Goal: Information Seeking & Learning: Find specific page/section

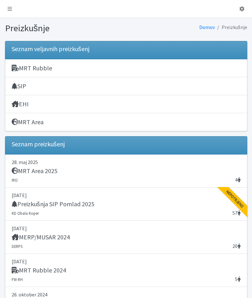
scroll to position [63, 0]
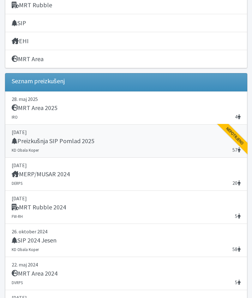
click at [75, 141] on h5 "Preizkušnja SIP Pomlad 2025" at bounding box center [53, 141] width 83 height 8
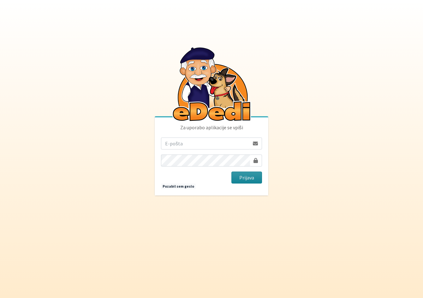
type input "[PERSON_NAME][EMAIL_ADDRESS][PERSON_NAME][PERSON_NAME][DOMAIN_NAME]"
click at [244, 174] on button "Prijava" at bounding box center [246, 178] width 31 height 12
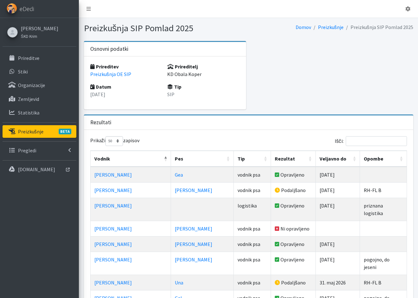
select select "50"
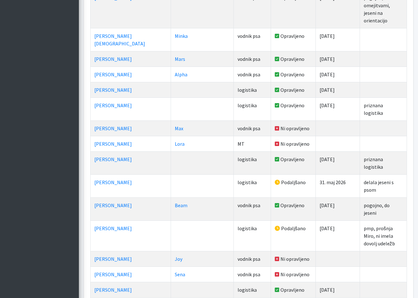
scroll to position [724, 0]
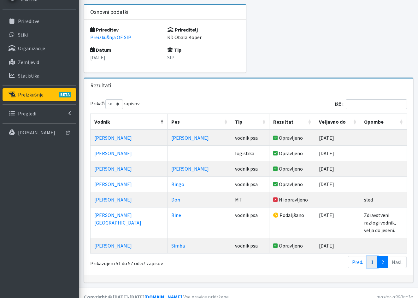
click at [372, 256] on link "1" at bounding box center [372, 262] width 11 height 12
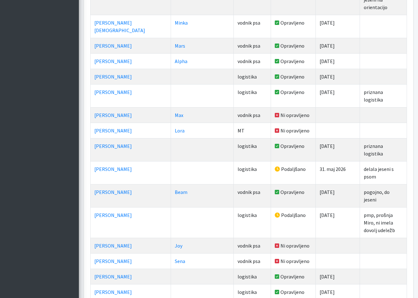
scroll to position [724, 0]
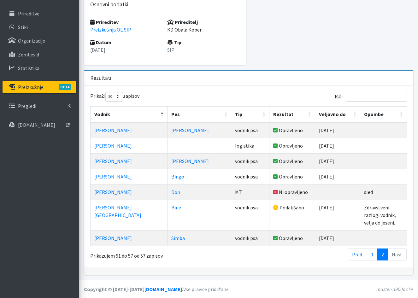
scroll to position [37, 0]
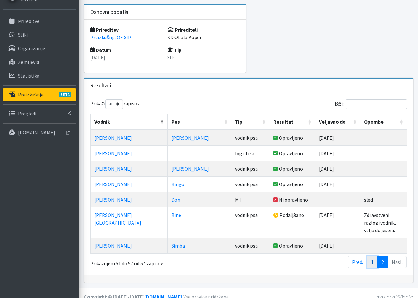
click at [371, 256] on link "1" at bounding box center [372, 262] width 11 height 12
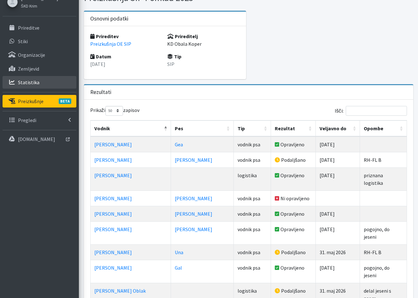
scroll to position [0, 0]
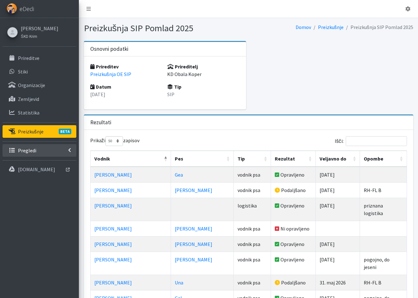
click at [35, 151] on p "Pregledi" at bounding box center [27, 150] width 18 height 6
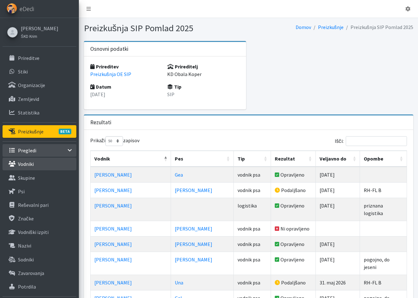
click at [33, 166] on p "Vodniki" at bounding box center [26, 164] width 16 height 6
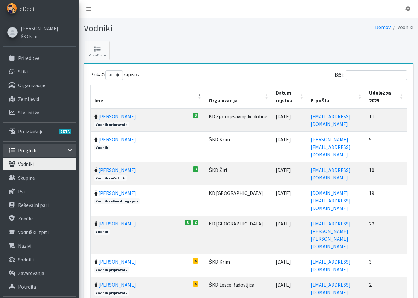
select select "50"
click at [366, 77] on input "Išči:" at bounding box center [376, 75] width 61 height 10
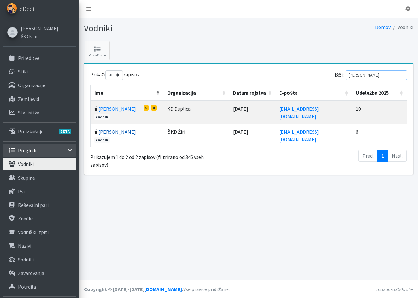
type input "novak"
click at [106, 135] on link "Primož Novak" at bounding box center [117, 132] width 38 height 6
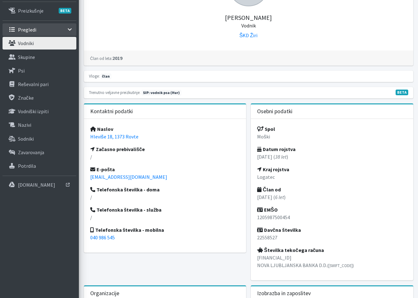
scroll to position [109, 0]
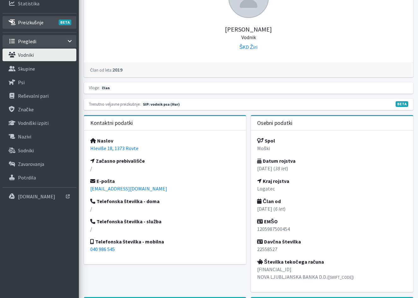
click at [38, 22] on p "Preizkušnje BETA" at bounding box center [31, 22] width 26 height 6
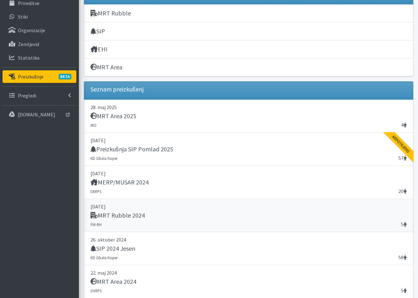
scroll to position [63, 0]
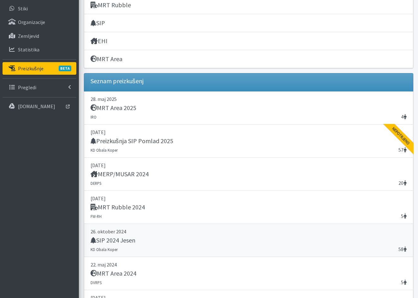
click at [119, 242] on h5 "SIP 2024 Jesen" at bounding box center [113, 241] width 45 height 8
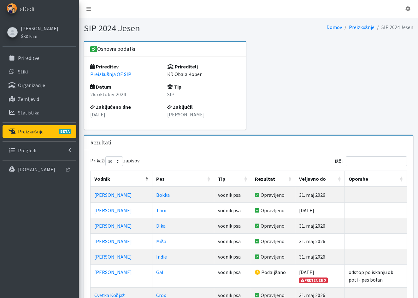
select select "50"
click at [43, 133] on link "Preizkušnje BETA" at bounding box center [40, 131] width 74 height 13
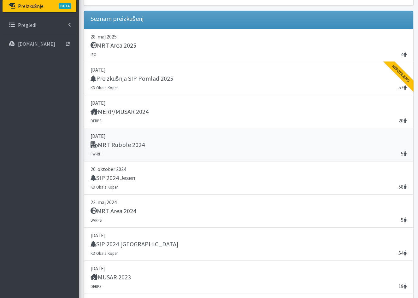
scroll to position [126, 0]
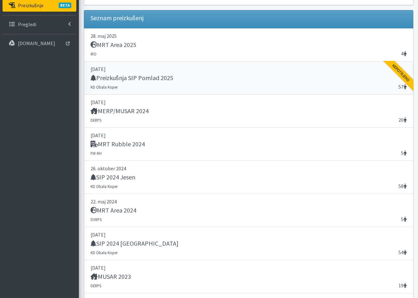
click at [131, 78] on h5 "Preizkušnja SIP Pomlad 2025" at bounding box center [132, 78] width 83 height 8
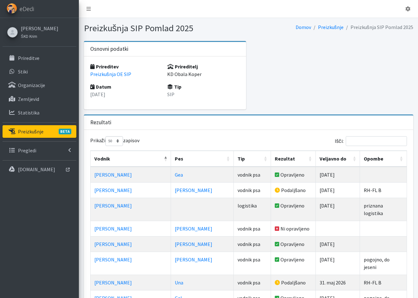
select select "50"
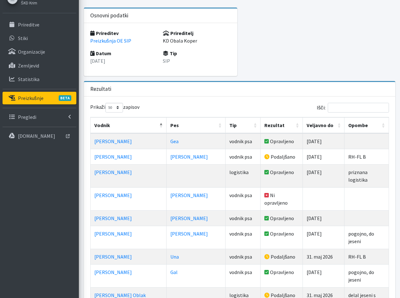
scroll to position [30, 0]
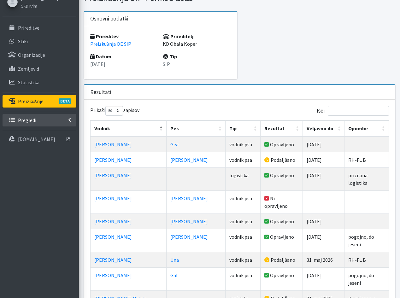
click at [26, 118] on p "Pregledi" at bounding box center [27, 120] width 18 height 6
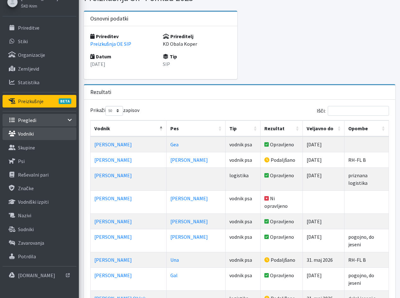
click at [26, 133] on p "Vodniki" at bounding box center [26, 134] width 16 height 6
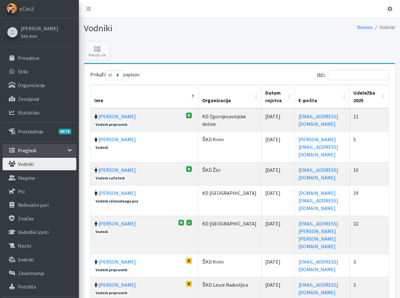
select select "50"
click at [357, 76] on input "Išči:" at bounding box center [358, 75] width 61 height 10
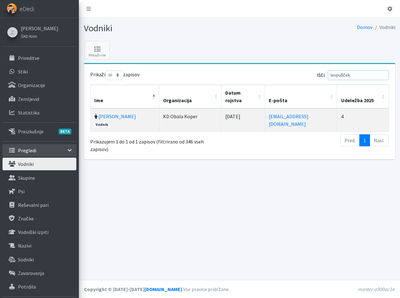
type input "levpušček"
click at [159, 112] on td "KD Obala Koper" at bounding box center [190, 120] width 62 height 23
click at [115, 113] on link "Iris Levpušček" at bounding box center [117, 116] width 38 height 6
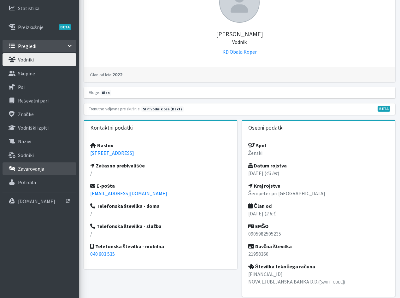
scroll to position [95, 0]
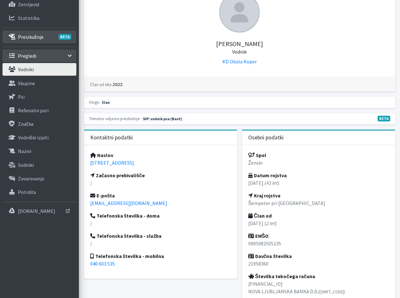
click at [29, 39] on p "Preizkušnje BETA" at bounding box center [31, 37] width 26 height 6
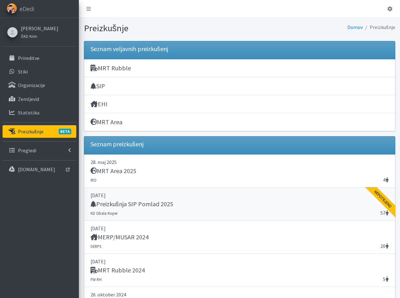
click at [141, 204] on h5 "Preizkušnja SIP Pomlad 2025" at bounding box center [132, 204] width 83 height 8
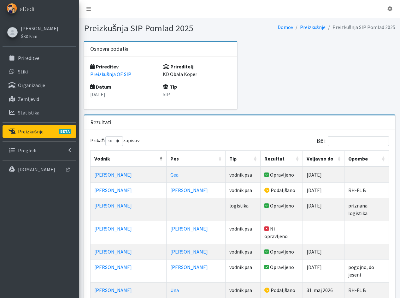
select select "50"
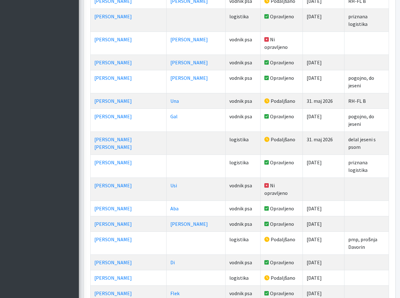
scroll to position [221, 0]
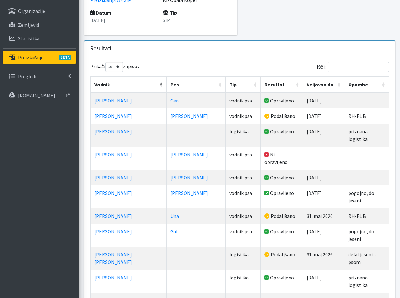
scroll to position [63, 0]
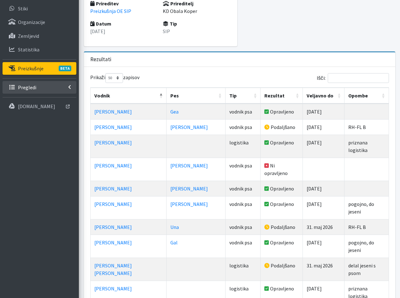
click at [37, 90] on link "Pregledi" at bounding box center [40, 87] width 74 height 13
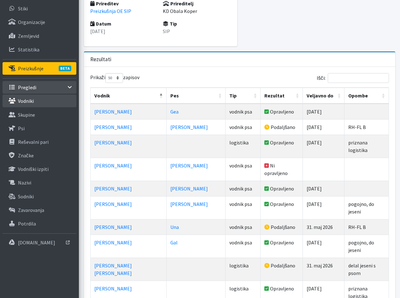
click at [37, 101] on link "Vodniki" at bounding box center [40, 101] width 74 height 13
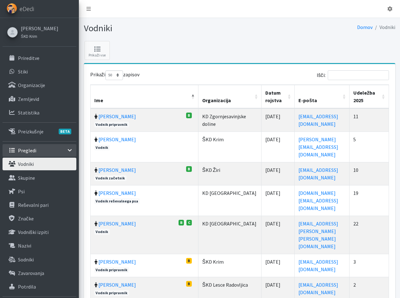
select select "50"
click at [356, 78] on input "Išči:" at bounding box center [358, 75] width 61 height 10
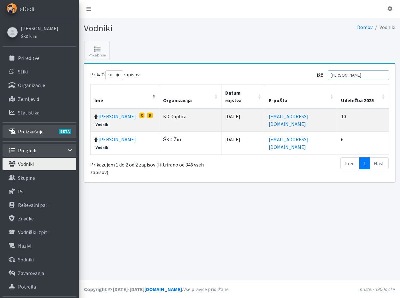
type input "novak"
click at [32, 132] on p "Preizkušnje BETA" at bounding box center [31, 131] width 26 height 6
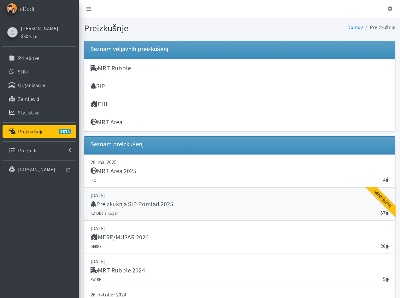
click at [165, 206] on h5 "Preizkušnja SIP Pomlad 2025" at bounding box center [132, 204] width 83 height 8
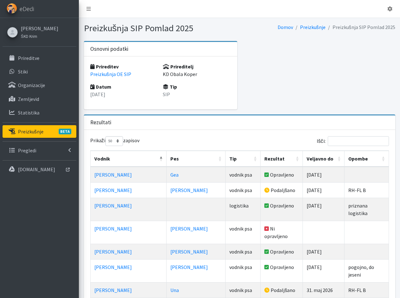
select select "50"
click at [32, 130] on p "Preizkušnje BETA" at bounding box center [31, 131] width 26 height 6
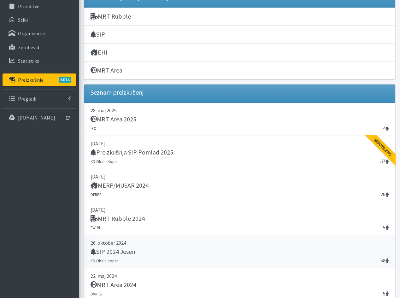
scroll to position [63, 0]
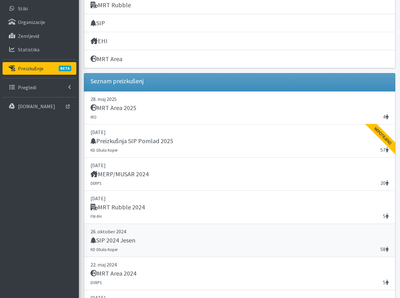
click at [106, 239] on h5 "SIP 2024 Jesen" at bounding box center [113, 241] width 45 height 8
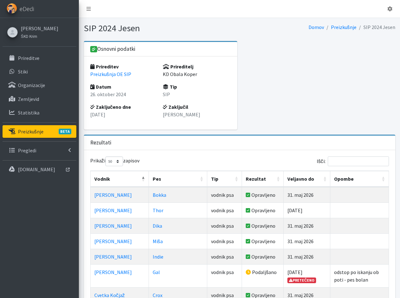
select select "50"
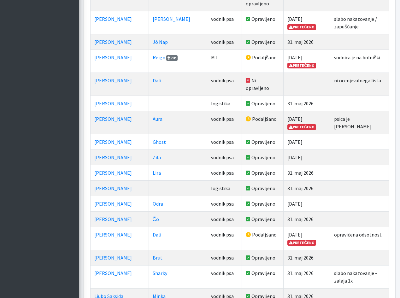
scroll to position [410, 0]
